Goal: Information Seeking & Learning: Learn about a topic

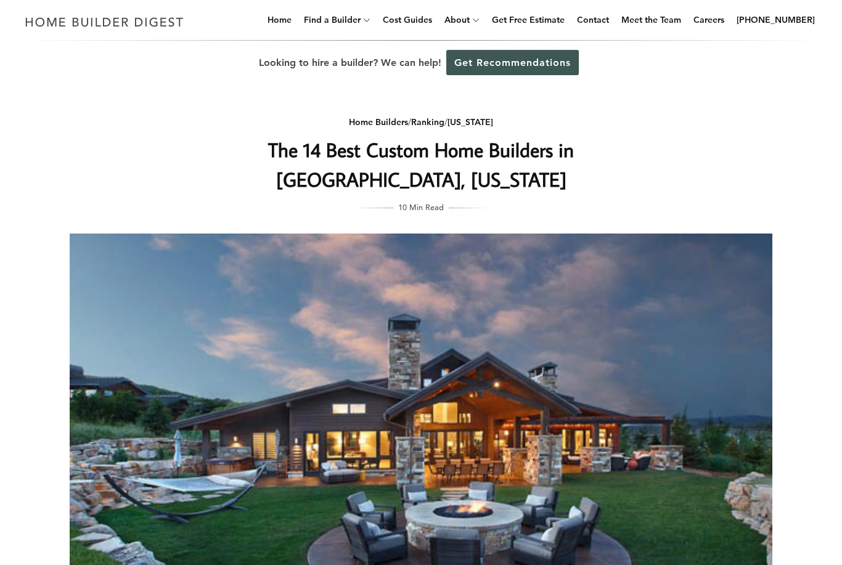
click at [671, 28] on link "Meet the Team" at bounding box center [651, 19] width 70 height 39
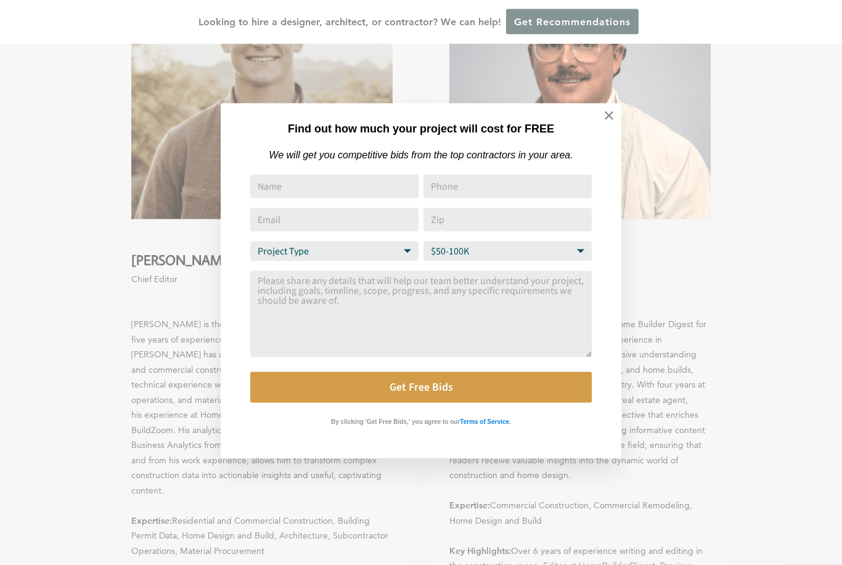
scroll to position [304, 0]
click at [611, 113] on icon at bounding box center [608, 116] width 9 height 9
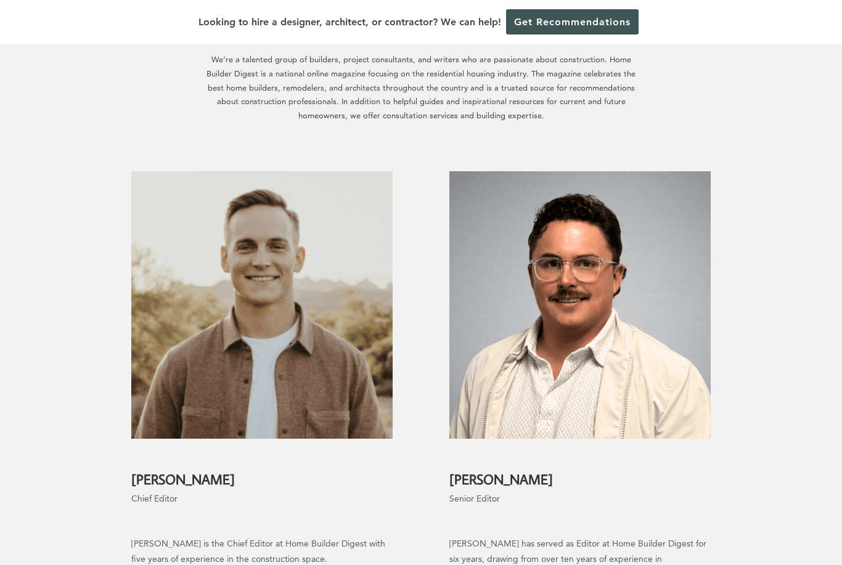
scroll to position [0, 0]
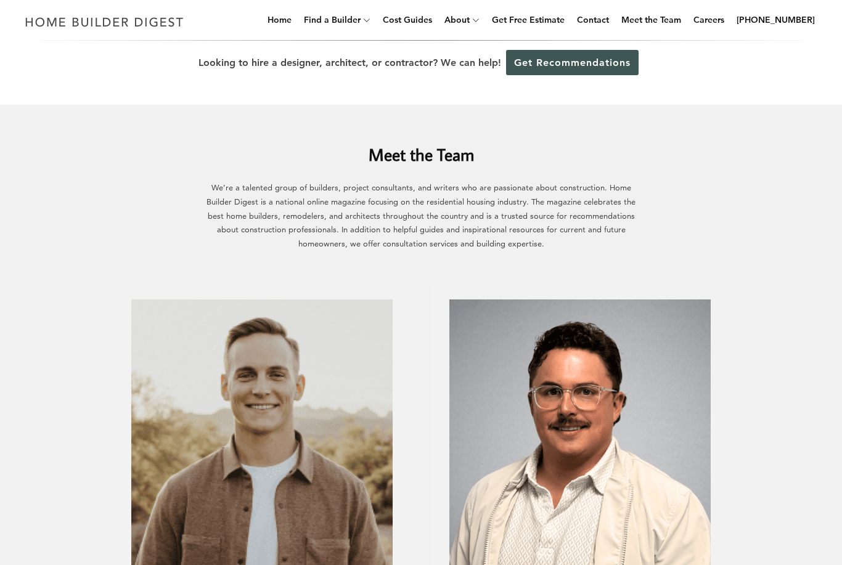
click at [296, 23] on link "Home" at bounding box center [279, 19] width 34 height 39
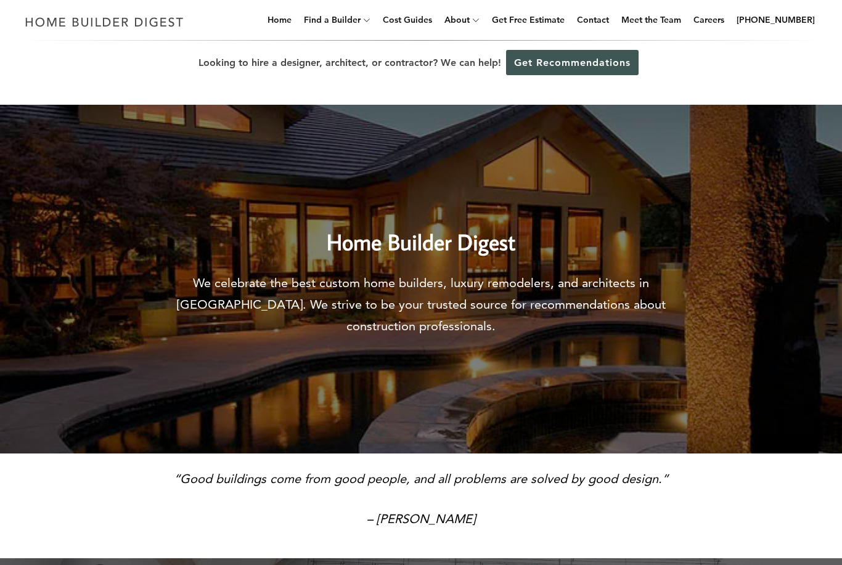
click at [0, 0] on link "Home Builders" at bounding box center [0, 0] width 0 height 0
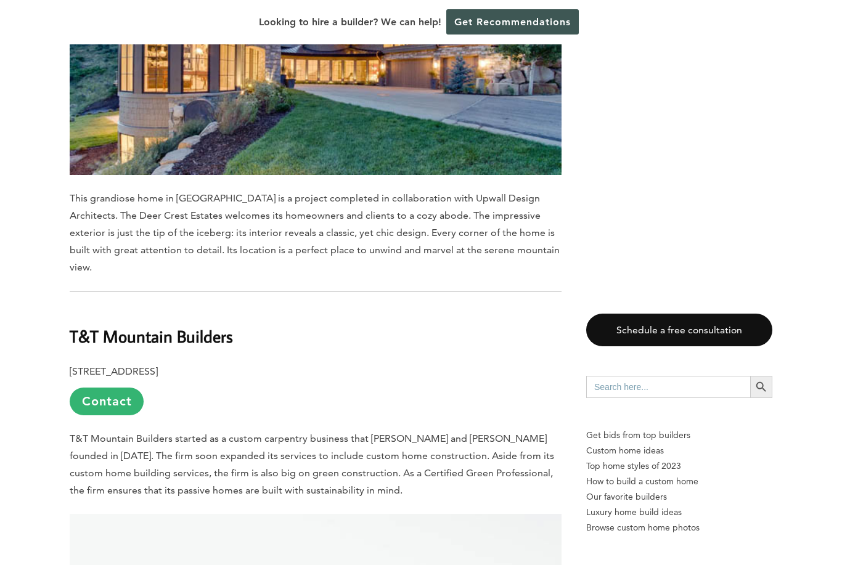
scroll to position [3738, 0]
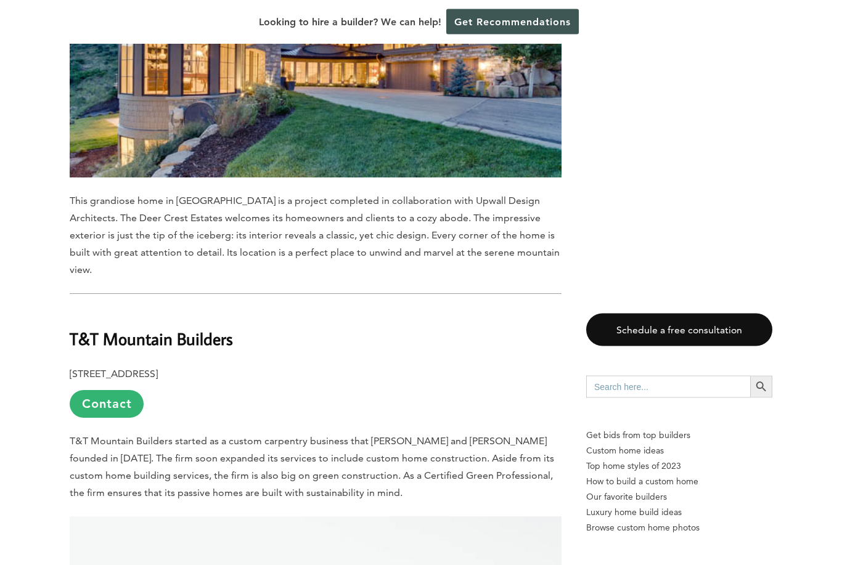
click at [472, 436] on span "T&T Mountain Builders started as a custom carpentry business that [PERSON_NAME]…" at bounding box center [312, 467] width 484 height 63
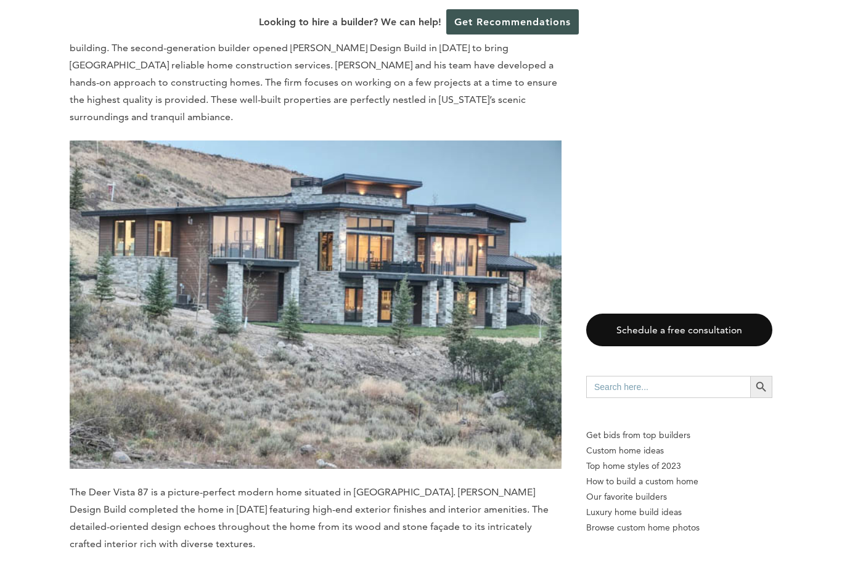
scroll to position [6732, 0]
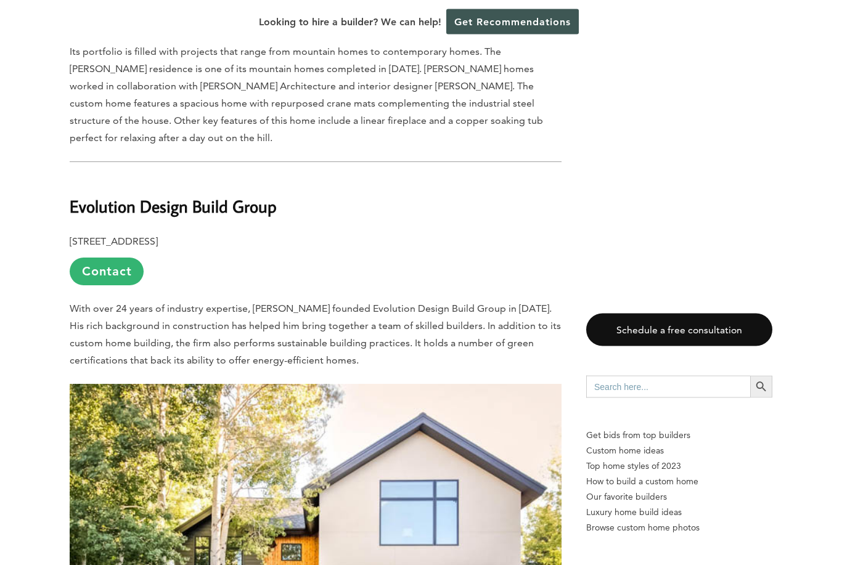
scroll to position [5161, 0]
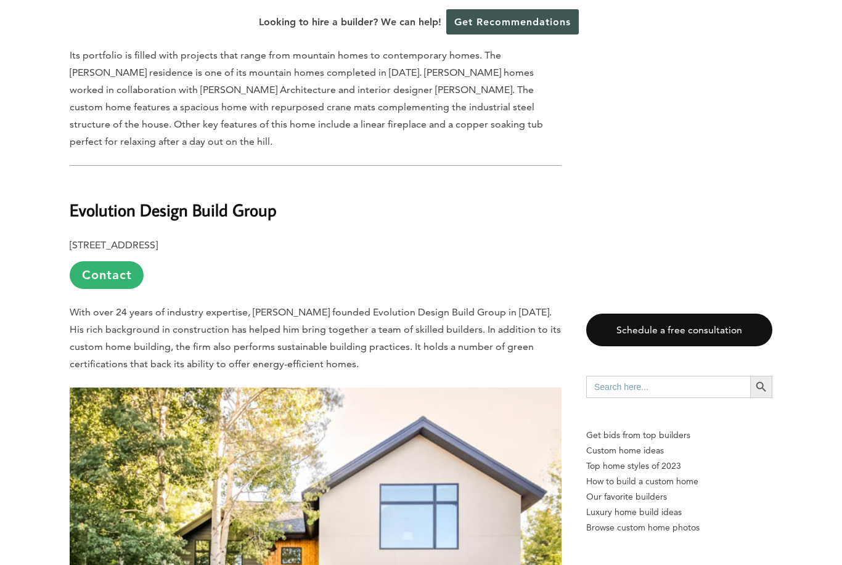
click at [370, 559] on img at bounding box center [316, 552] width 492 height 328
